Goal: Information Seeking & Learning: Find specific fact

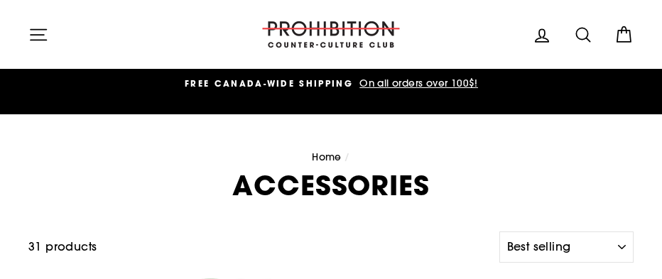
select select "best-selling"
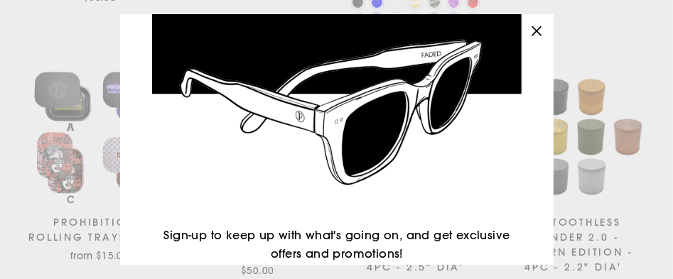
scroll to position [104, 0]
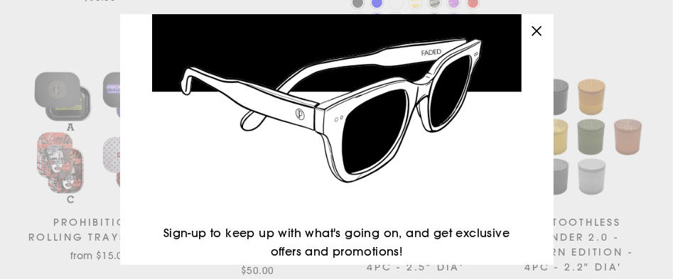
click at [543, 27] on icon "button" at bounding box center [536, 31] width 20 height 20
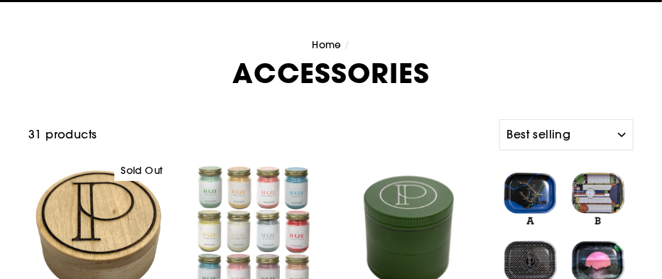
scroll to position [0, 0]
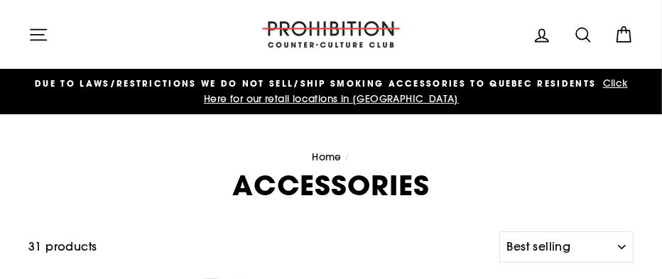
click at [582, 34] on icon at bounding box center [583, 35] width 20 height 20
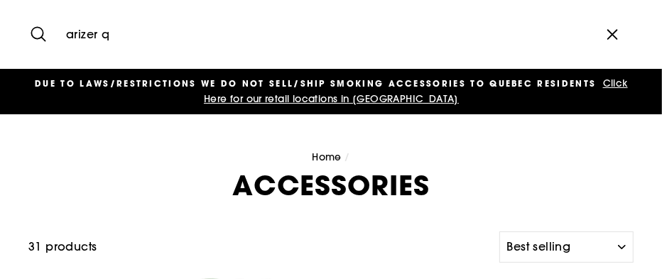
type input "arizer q"
click at [28, 11] on button "Search" at bounding box center [43, 35] width 31 height 48
